Goal: Navigation & Orientation: Understand site structure

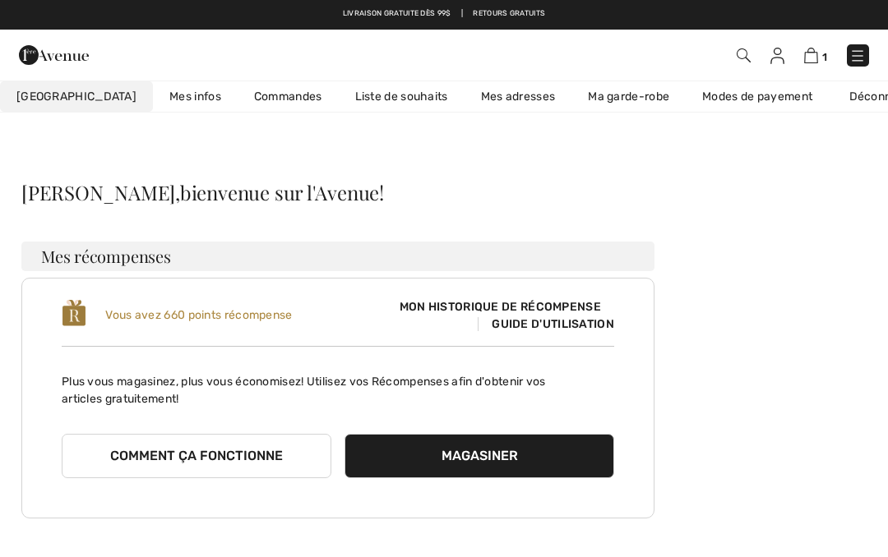
click at [147, 469] on button "Comment ça fonctionne" at bounding box center [197, 456] width 270 height 44
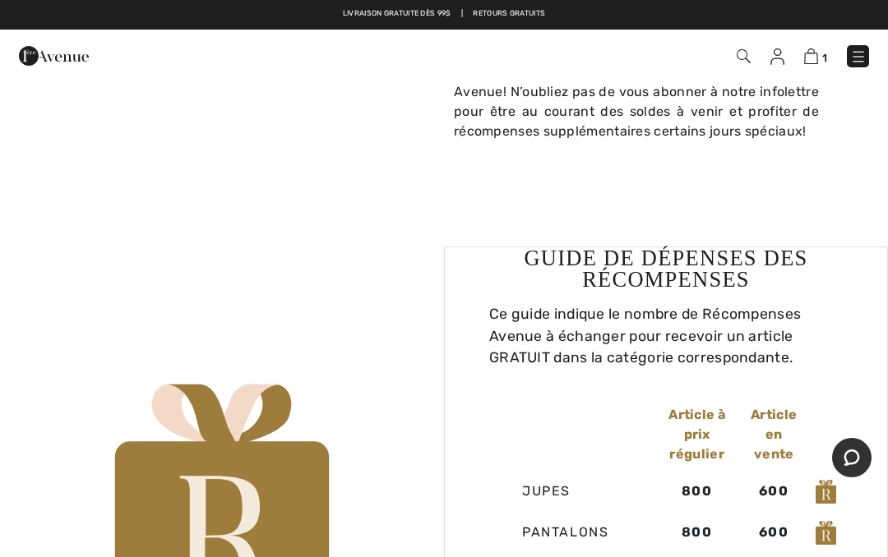
scroll to position [806, 0]
